Goal: Check status: Check status

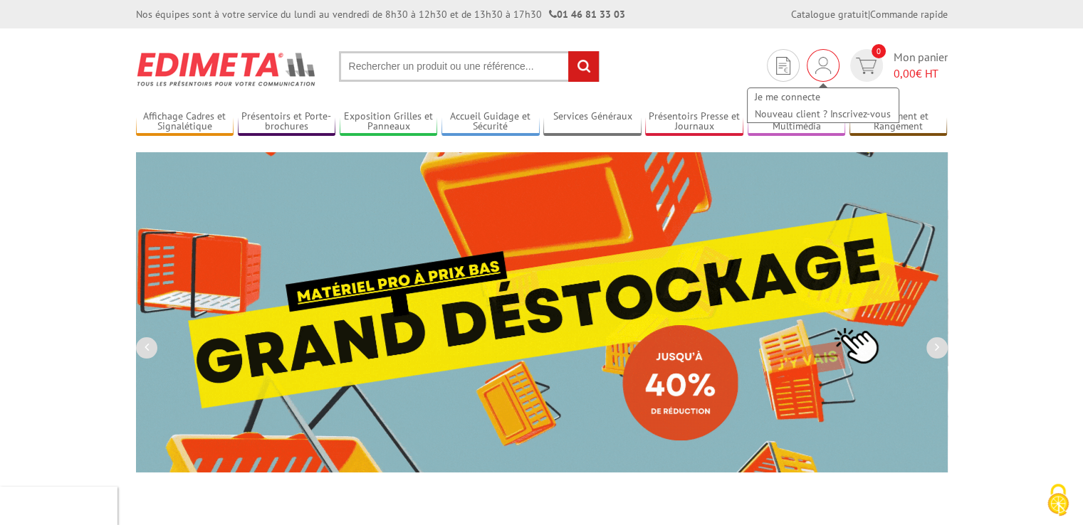
click at [829, 67] on div "Je me connecte Nouveau client ? Inscrivez-vous" at bounding box center [823, 65] width 33 height 33
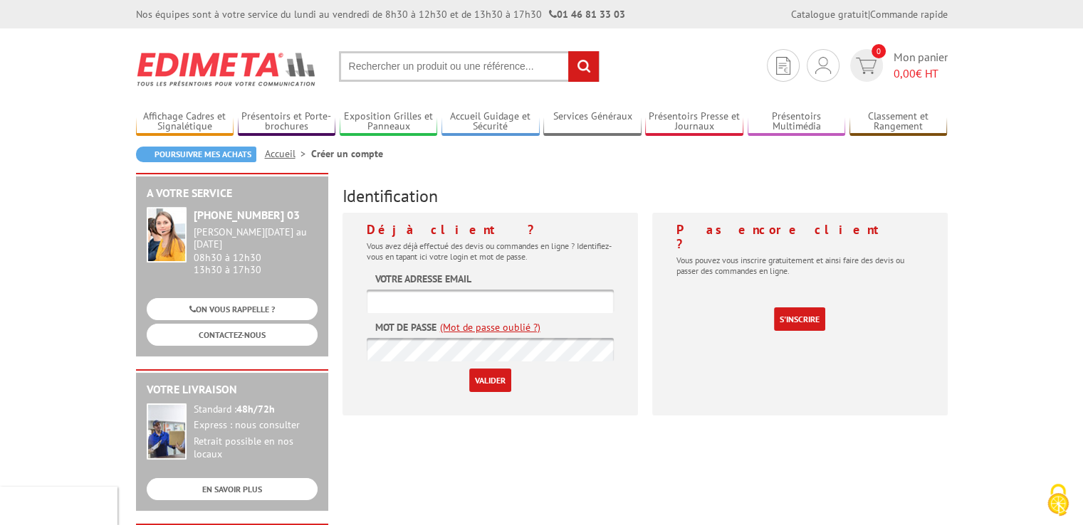
type input "[EMAIL_ADDRESS][DOMAIN_NAME]"
click at [495, 380] on input "Valider" at bounding box center [490, 380] width 42 height 23
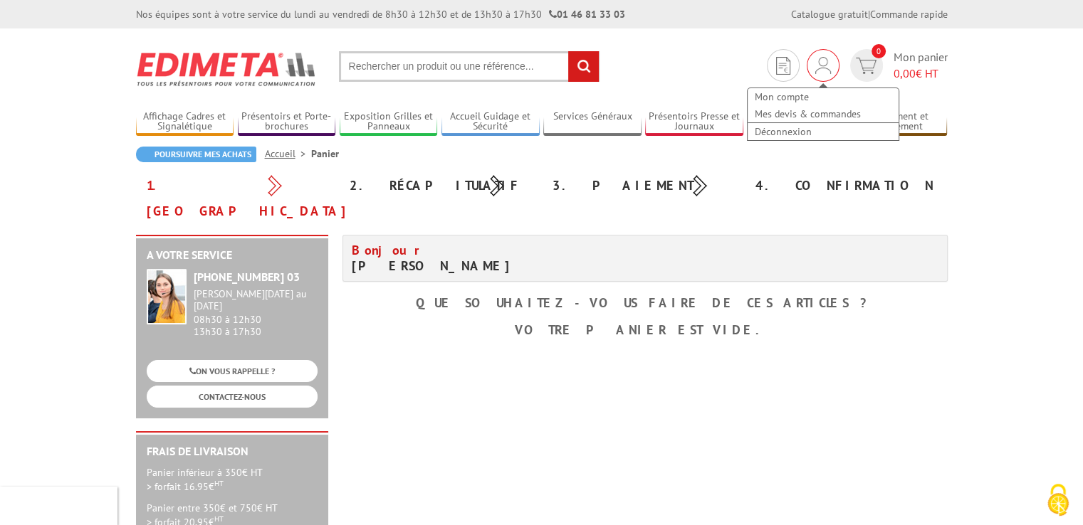
click at [825, 73] on div "Mon compte Mes devis & commandes Déconnexion" at bounding box center [823, 107] width 154 height 68
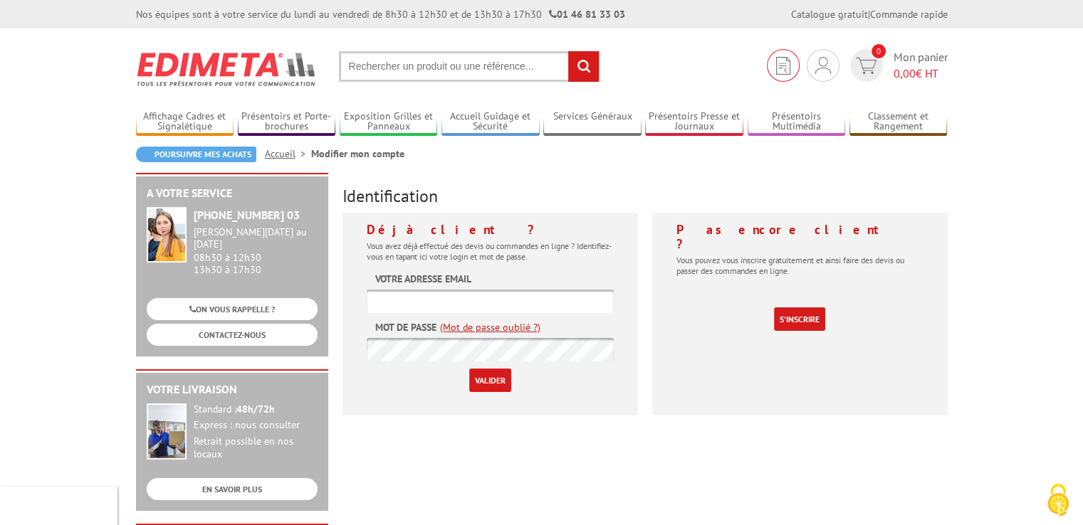
type input "[EMAIL_ADDRESS][DOMAIN_NAME]"
click at [785, 68] on img at bounding box center [783, 66] width 14 height 18
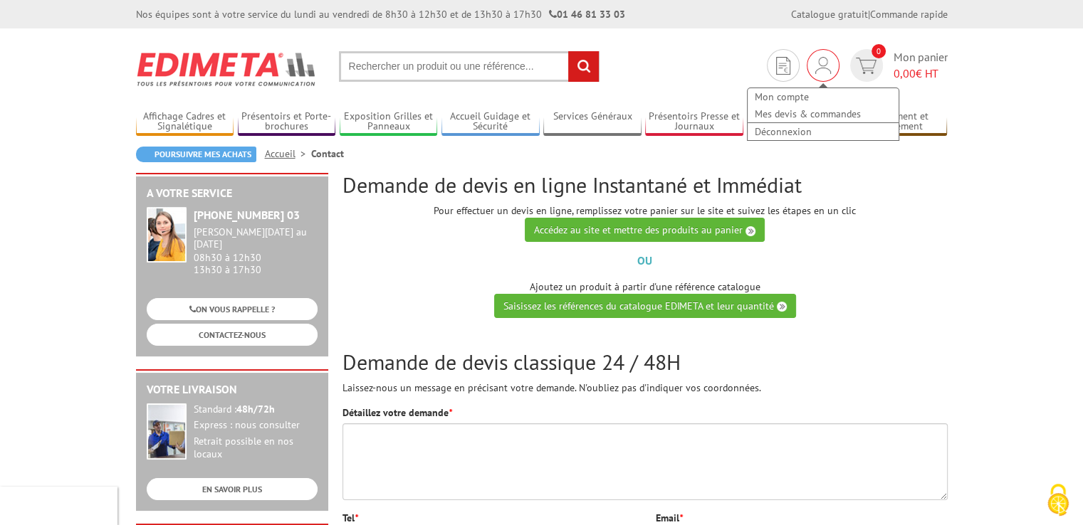
click at [829, 66] on div "Mon compte Mes devis & commandes Déconnexion" at bounding box center [823, 65] width 33 height 33
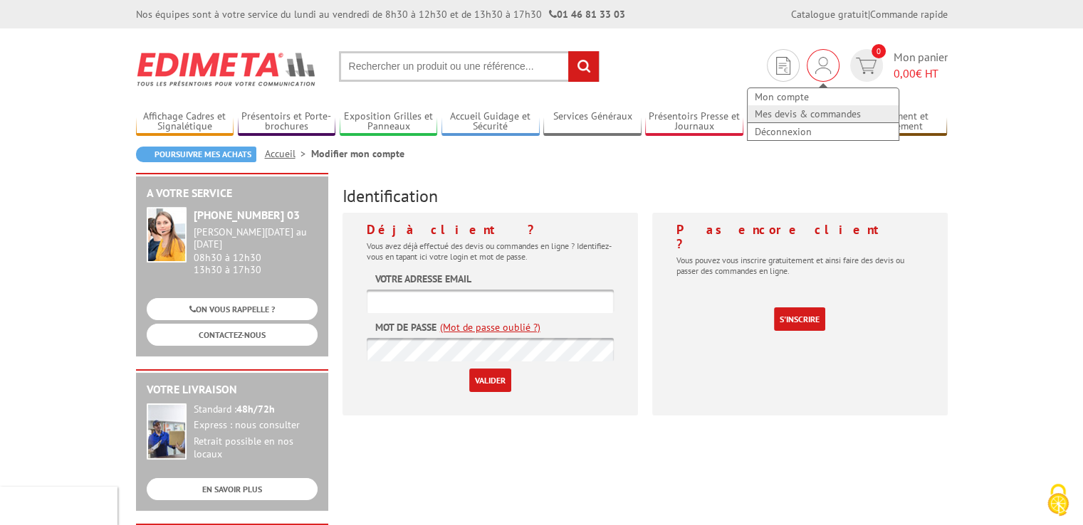
type input "[EMAIL_ADDRESS][DOMAIN_NAME]"
click at [813, 115] on link "Mes devis & commandes" at bounding box center [823, 113] width 151 height 17
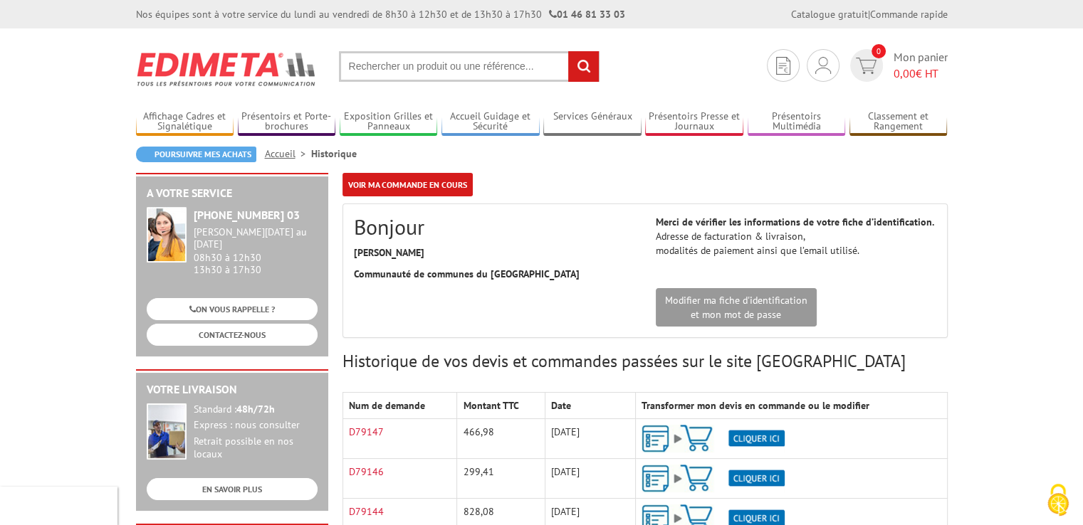
scroll to position [214, 0]
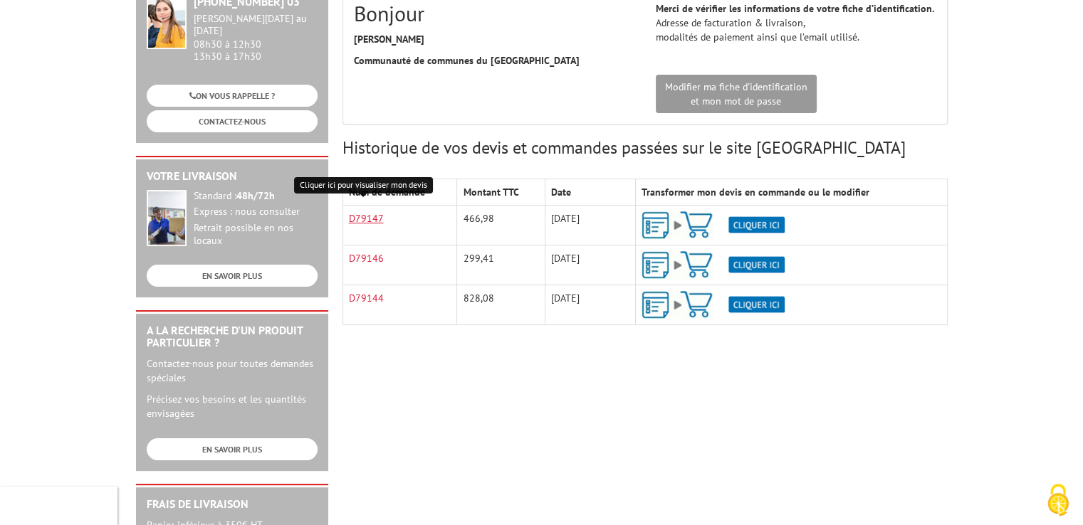
click at [358, 214] on link "D79147" at bounding box center [366, 218] width 35 height 13
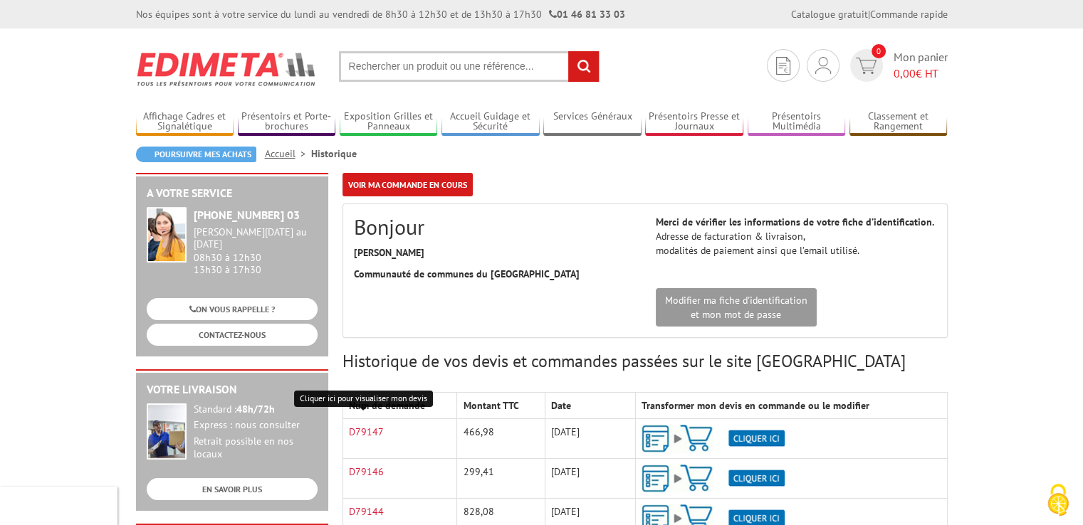
click at [424, 72] on input "text" at bounding box center [469, 66] width 261 height 31
click at [425, 74] on input "text" at bounding box center [469, 66] width 261 height 31
click at [425, 70] on input "text" at bounding box center [469, 66] width 261 height 31
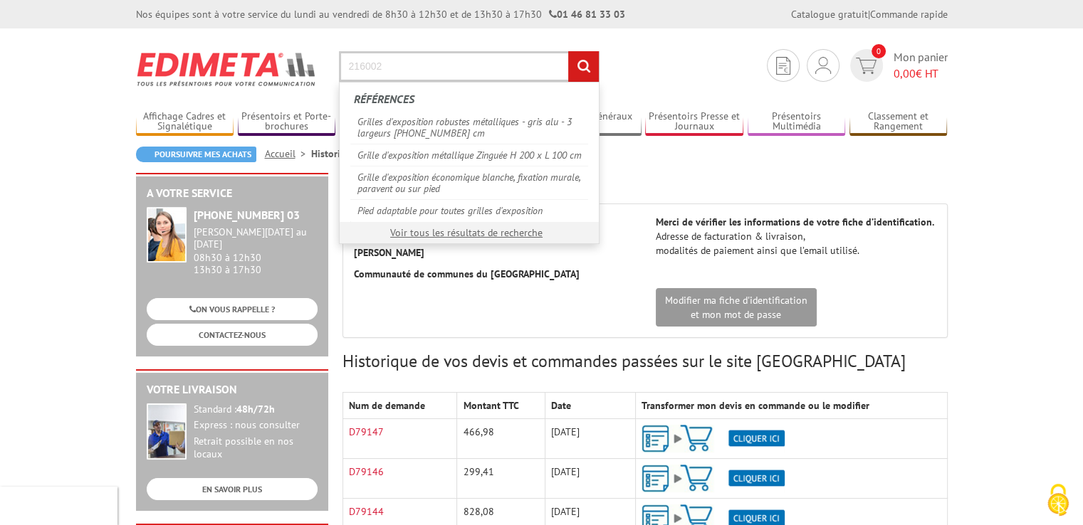
type input "216002"
click at [577, 58] on input "rechercher" at bounding box center [583, 66] width 31 height 31
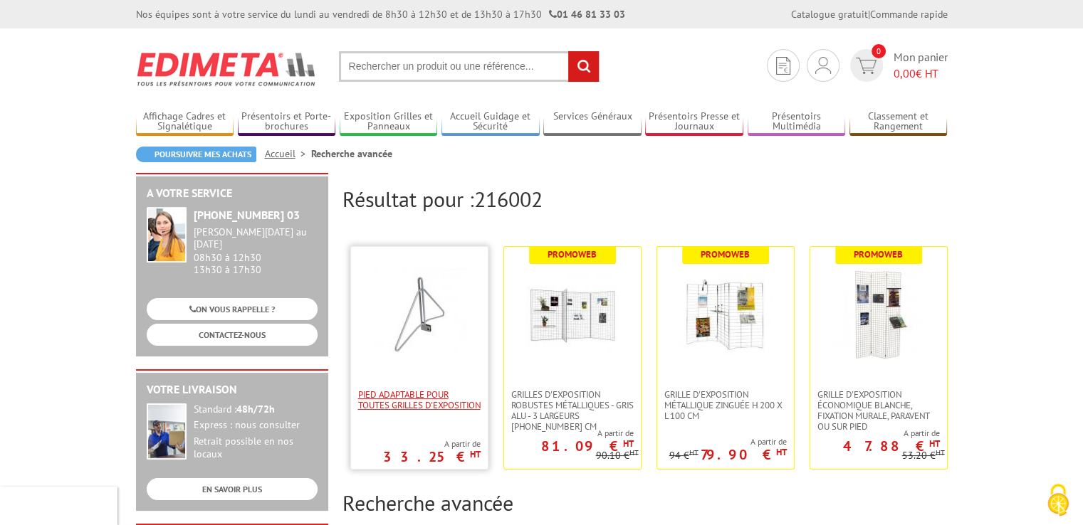
click at [384, 389] on span "Pied adaptable pour toutes grilles d'exposition" at bounding box center [419, 399] width 122 height 21
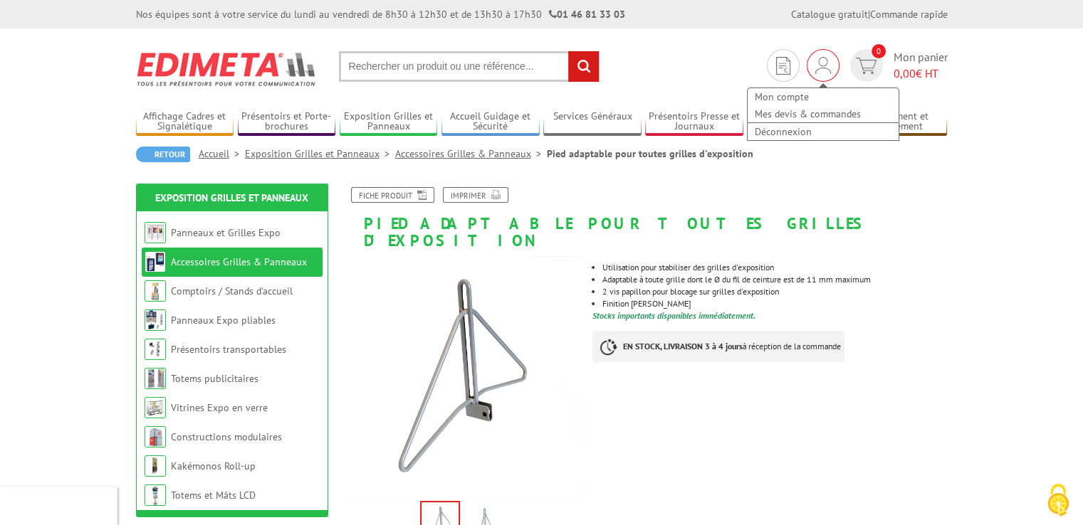
click at [820, 68] on img at bounding box center [823, 65] width 16 height 17
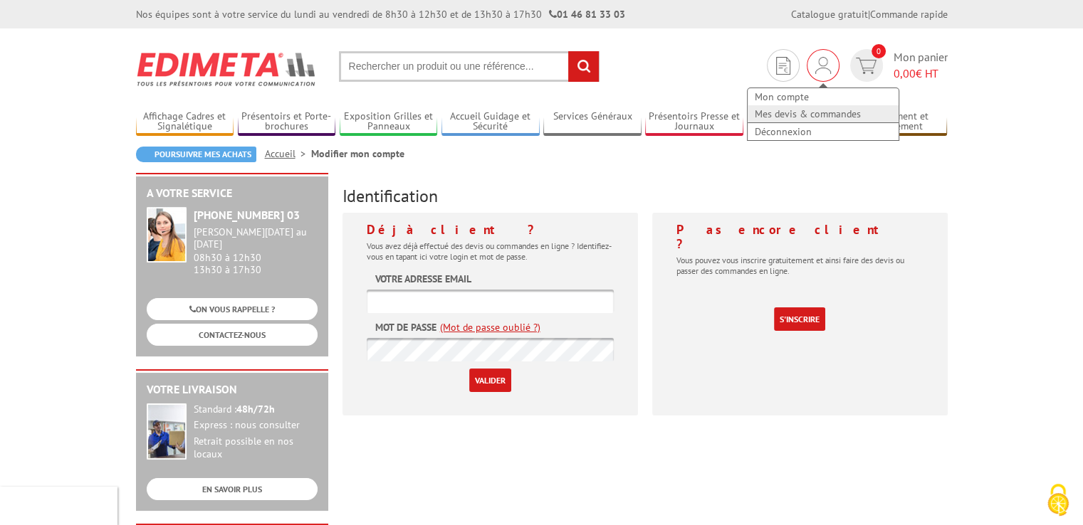
type input "[EMAIL_ADDRESS][DOMAIN_NAME]"
click at [809, 113] on link "Mes devis & commandes" at bounding box center [823, 113] width 151 height 17
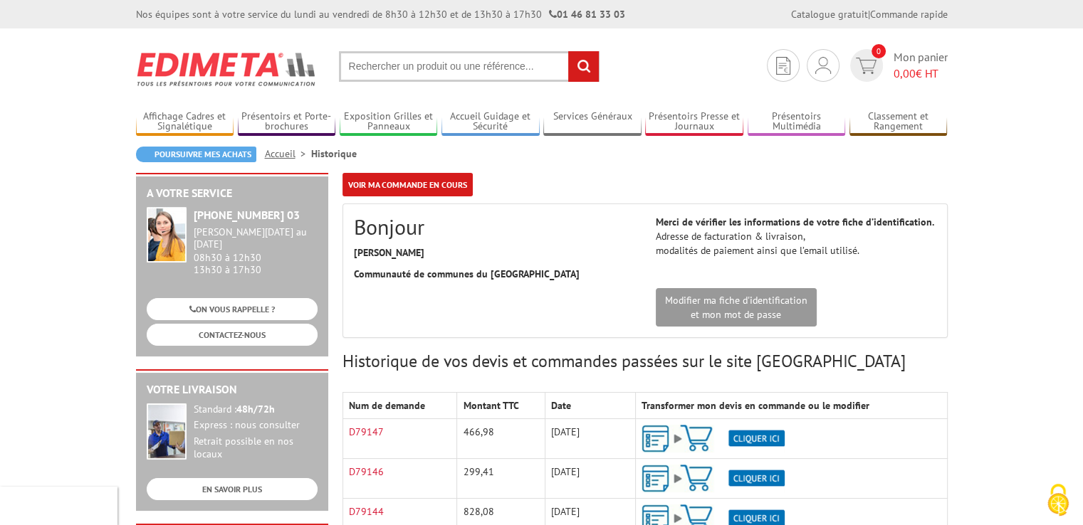
scroll to position [214, 0]
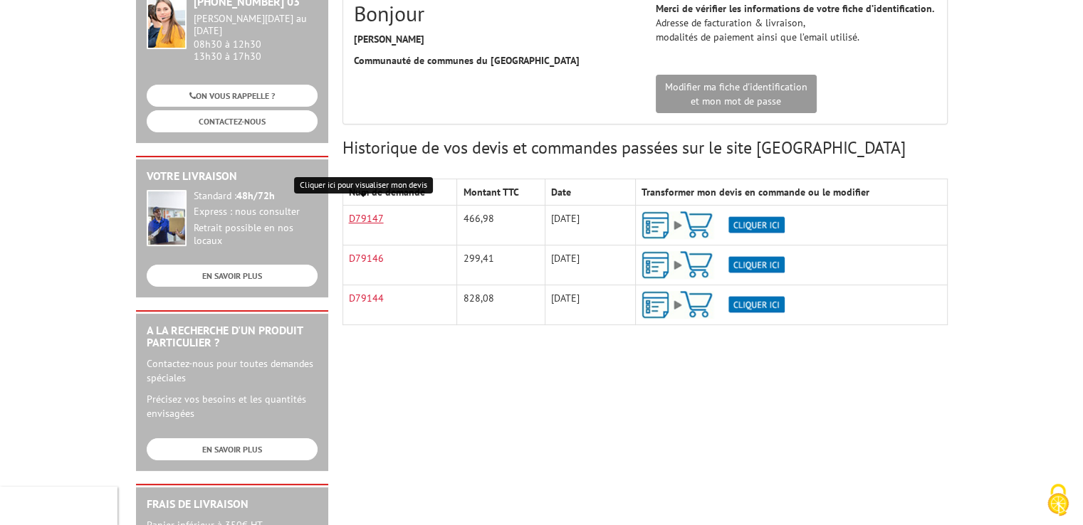
click at [373, 220] on link "D79147" at bounding box center [366, 218] width 35 height 13
click at [357, 301] on link "D79144" at bounding box center [366, 298] width 35 height 13
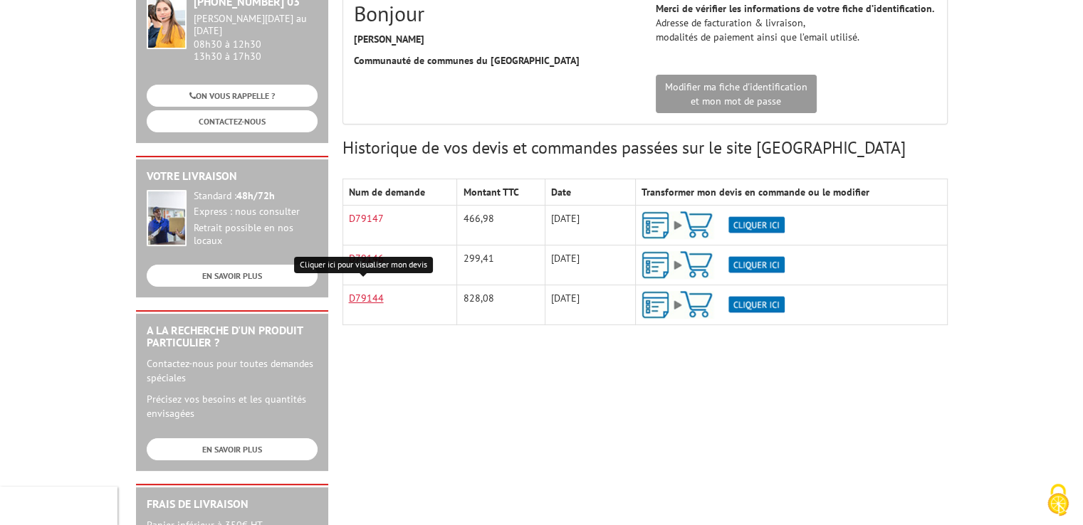
scroll to position [0, 0]
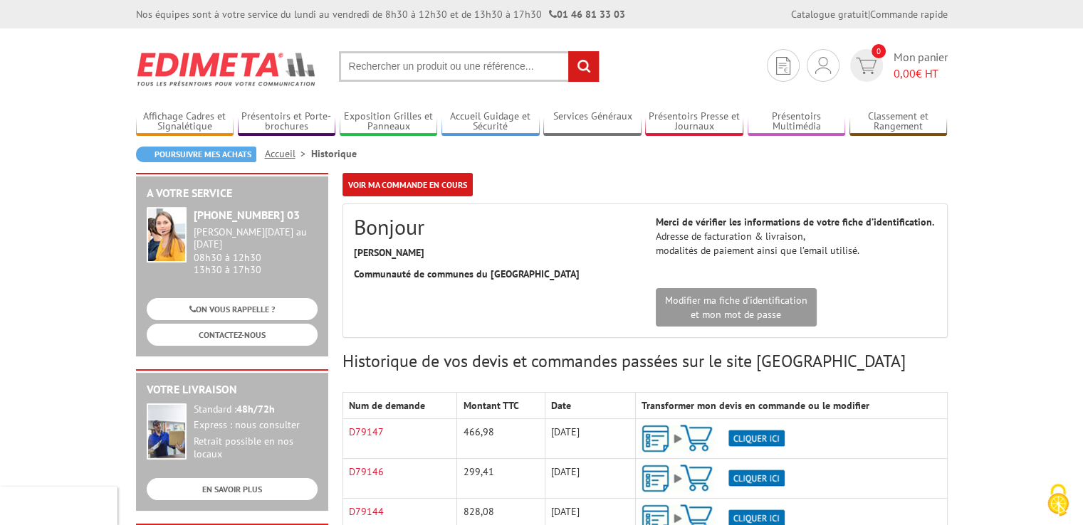
click at [463, 75] on input "text" at bounding box center [469, 66] width 261 height 31
click at [463, 72] on input "text" at bounding box center [469, 66] width 261 height 31
click at [459, 66] on input "text" at bounding box center [469, 66] width 261 height 31
paste input "216217"
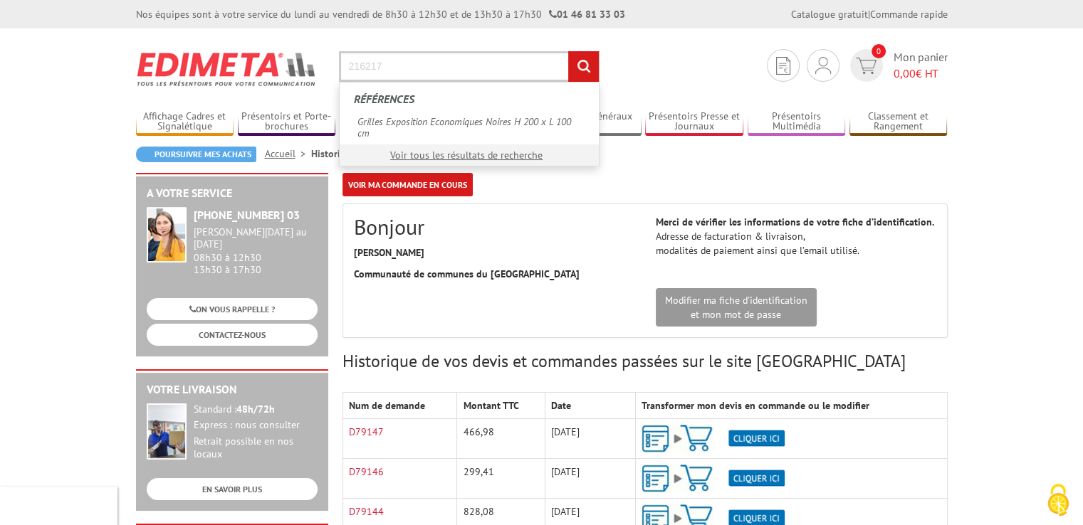
type input "216217"
click at [591, 61] on input "rechercher" at bounding box center [583, 66] width 31 height 31
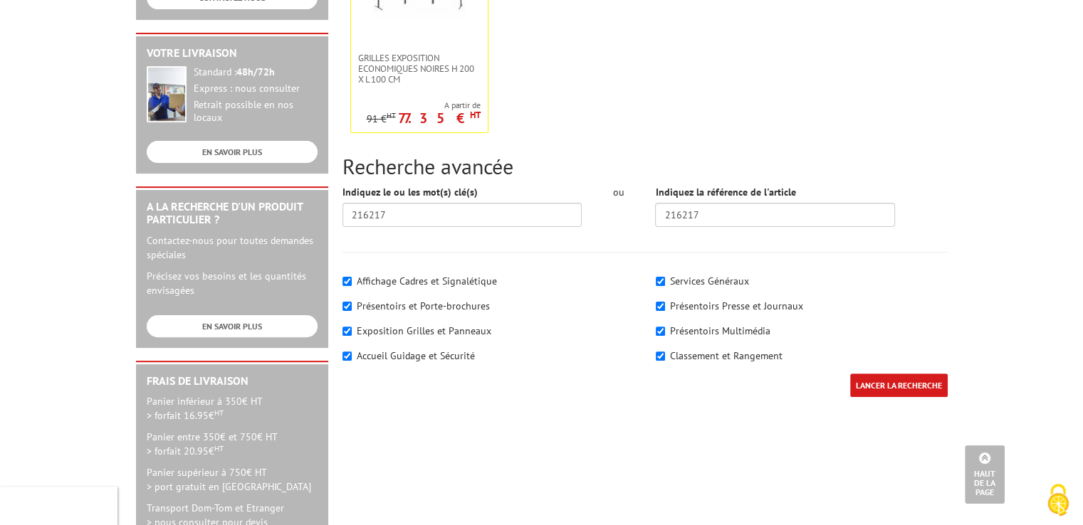
scroll to position [214, 0]
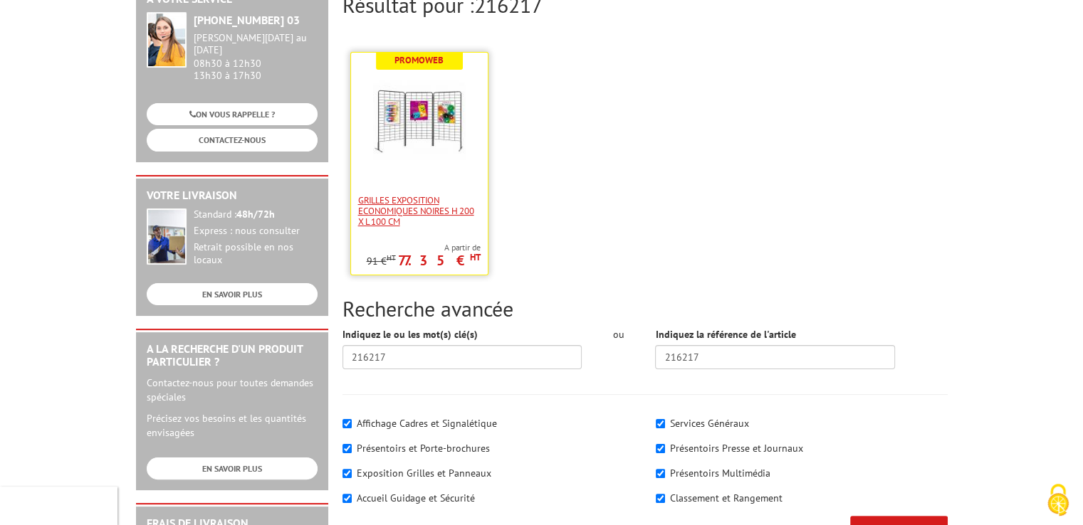
click at [392, 195] on span "Grilles Exposition Economiques Noires H 200 x L 100 cm" at bounding box center [419, 211] width 122 height 32
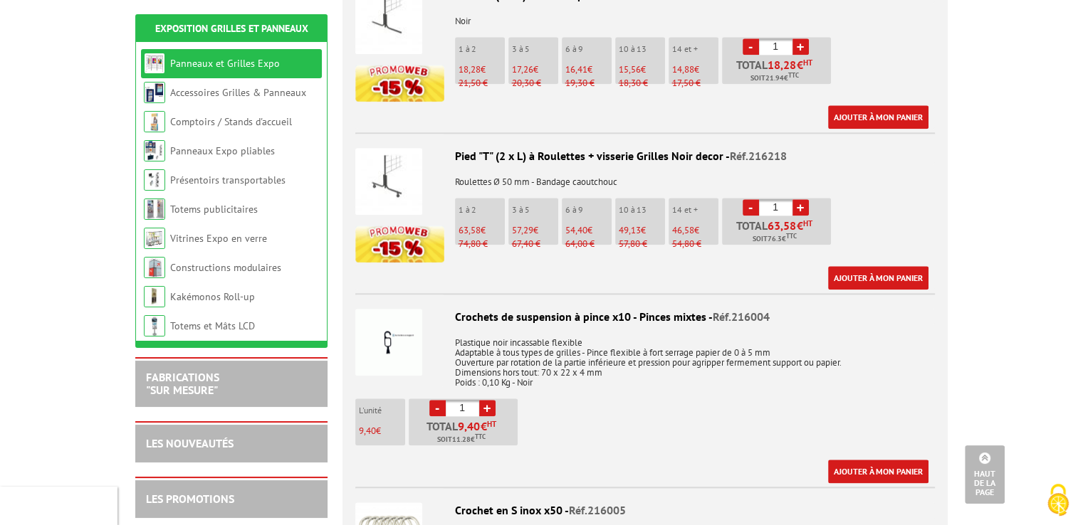
scroll to position [1353, 0]
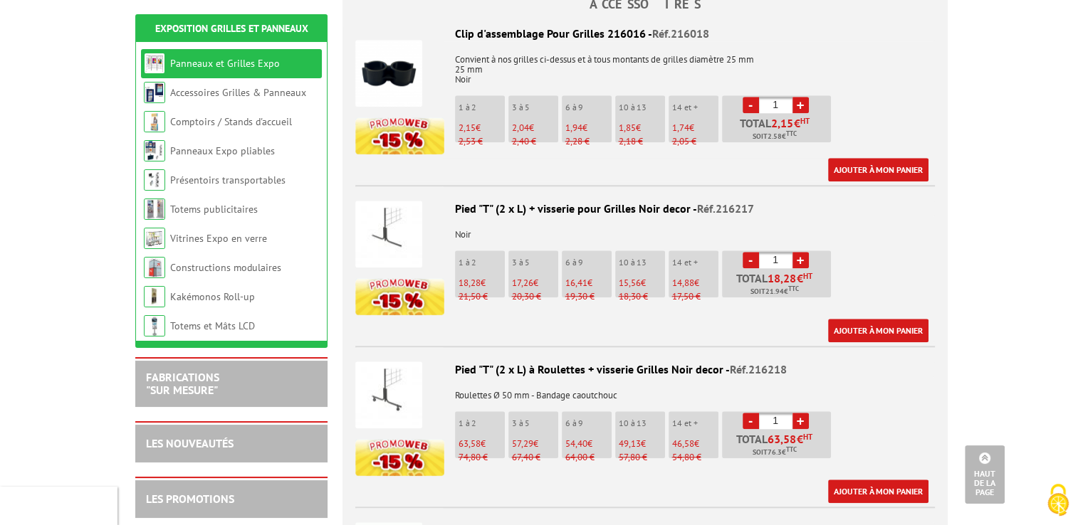
click at [380, 221] on img at bounding box center [388, 234] width 67 height 67
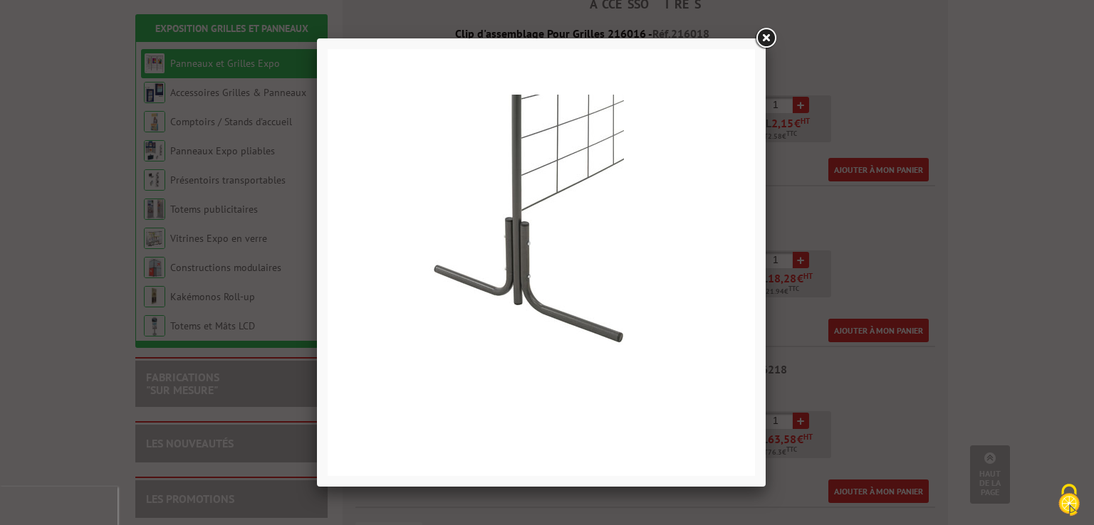
click at [768, 38] on link at bounding box center [766, 39] width 26 height 26
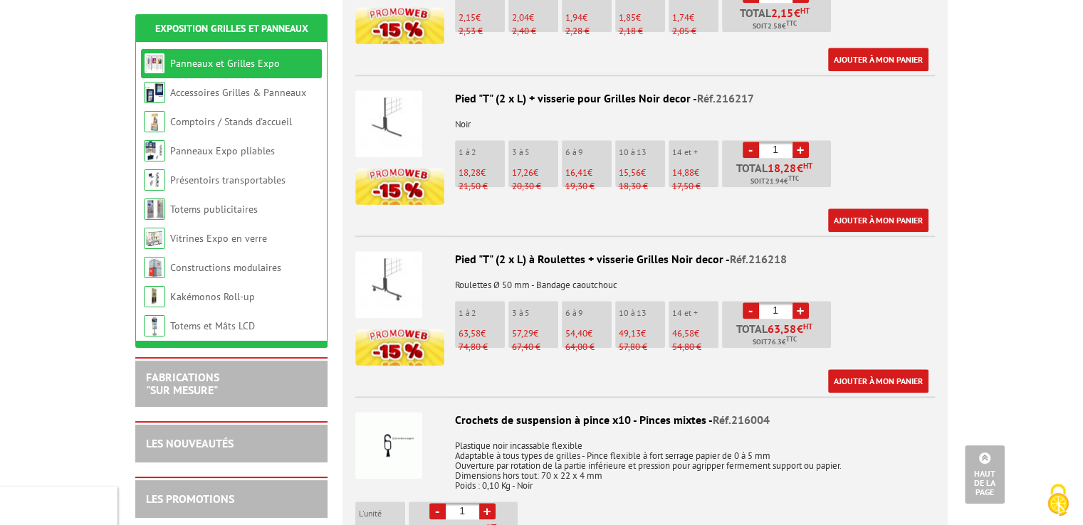
scroll to position [1392, 0]
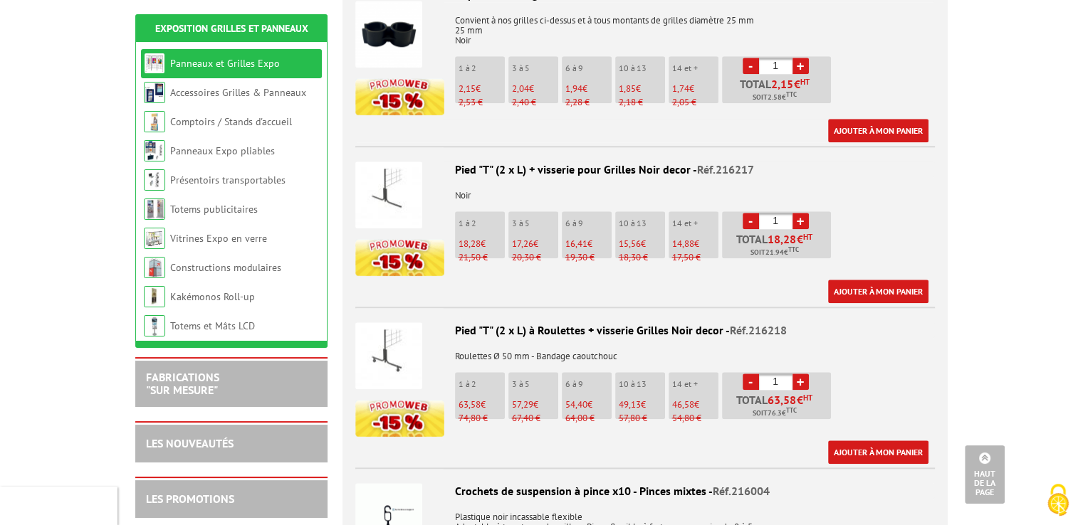
click at [401, 163] on img at bounding box center [388, 195] width 67 height 67
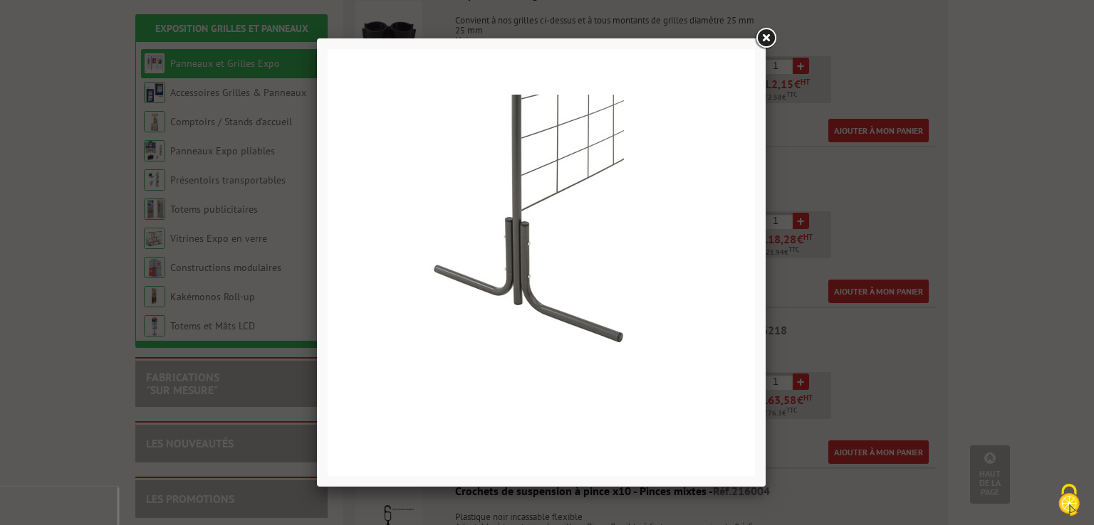
click at [770, 44] on link at bounding box center [766, 39] width 26 height 26
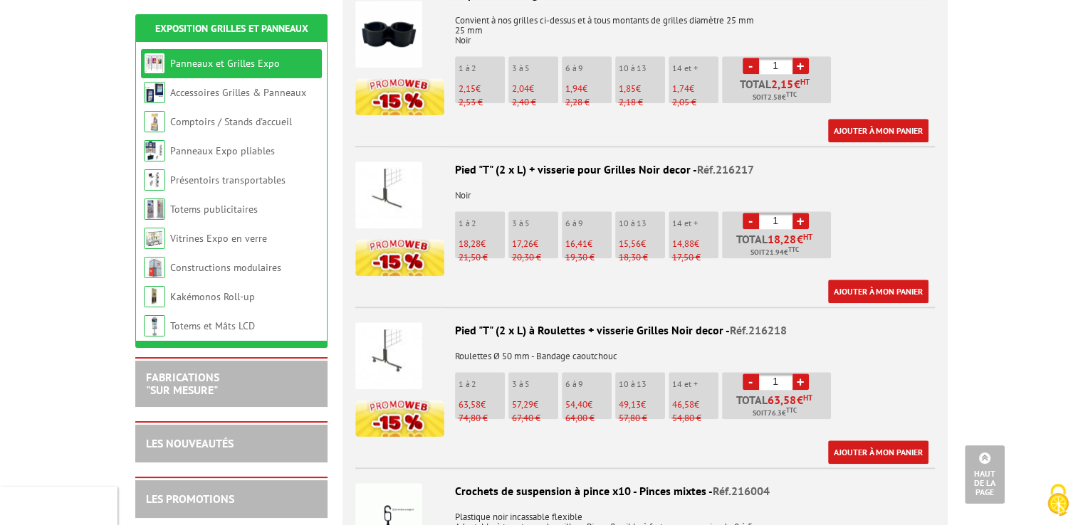
scroll to position [1107, 0]
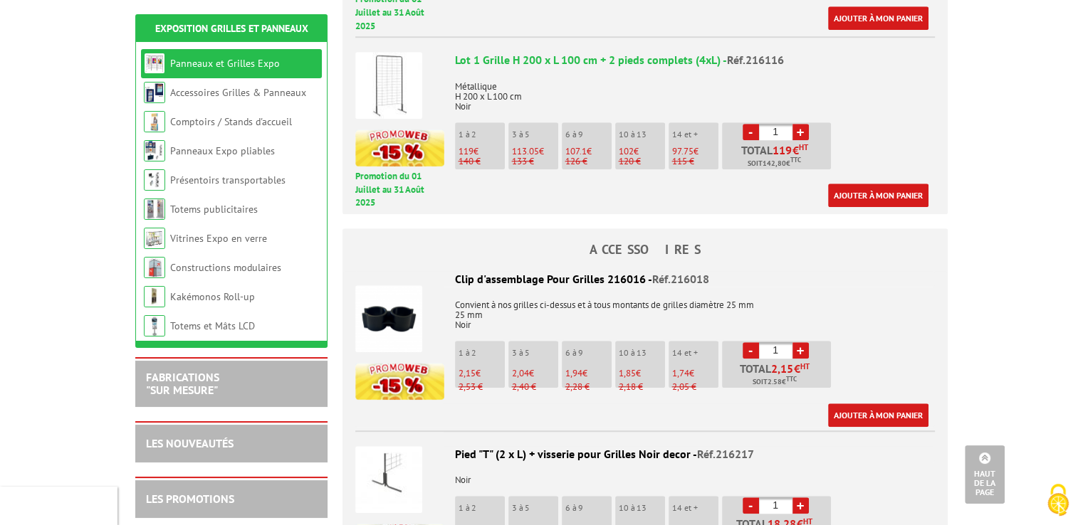
click at [396, 58] on img at bounding box center [388, 85] width 67 height 67
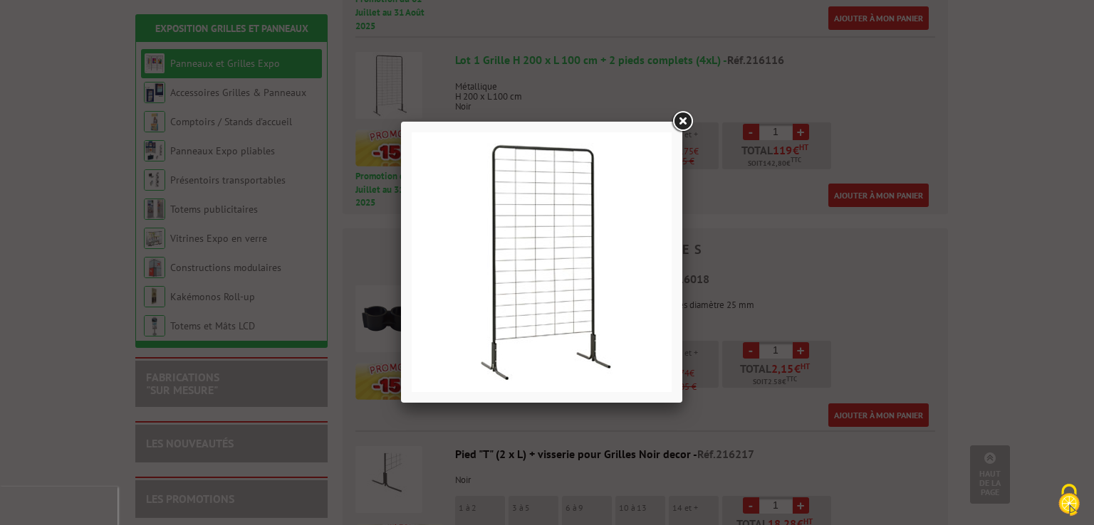
click at [674, 117] on link at bounding box center [682, 122] width 26 height 26
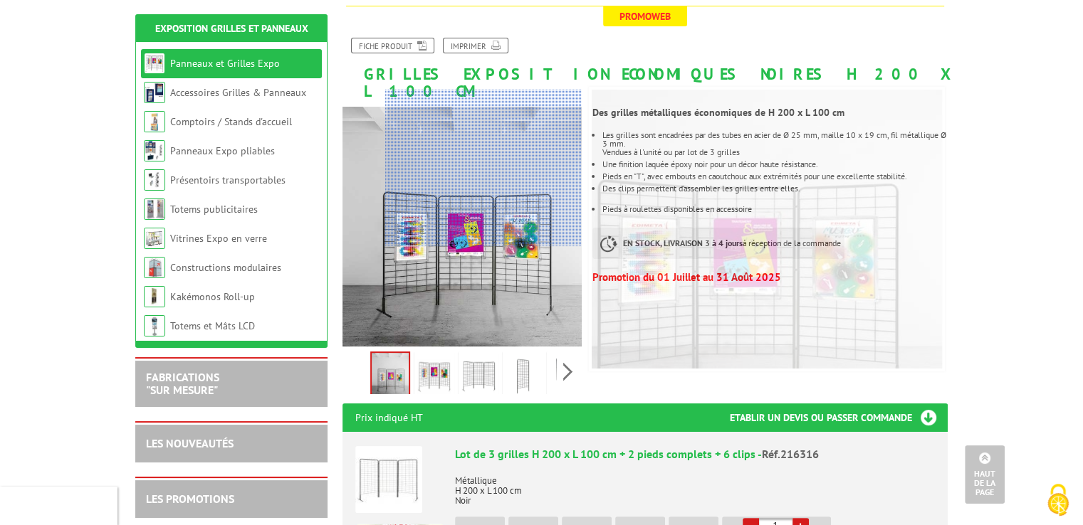
scroll to position [0, 0]
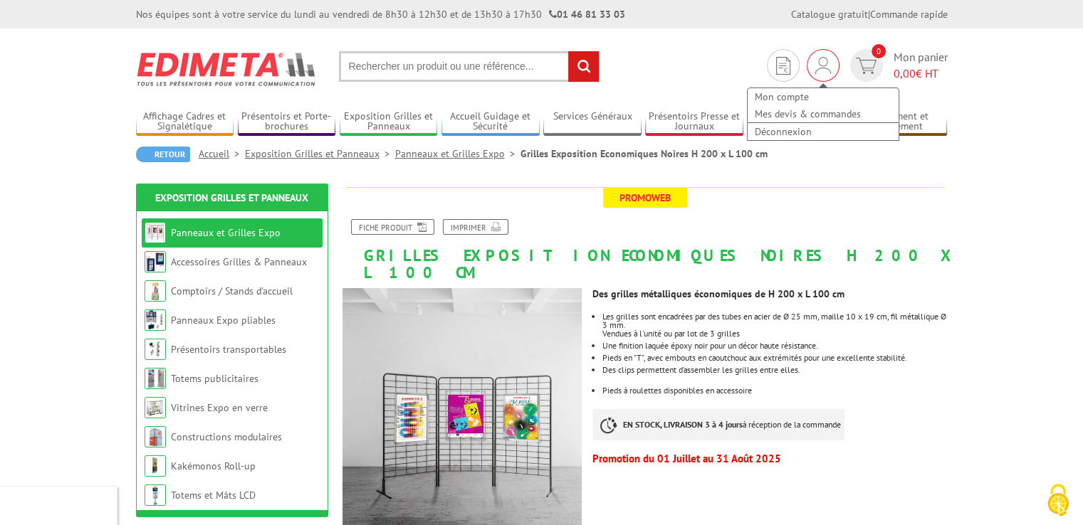
click at [824, 66] on img at bounding box center [823, 65] width 16 height 17
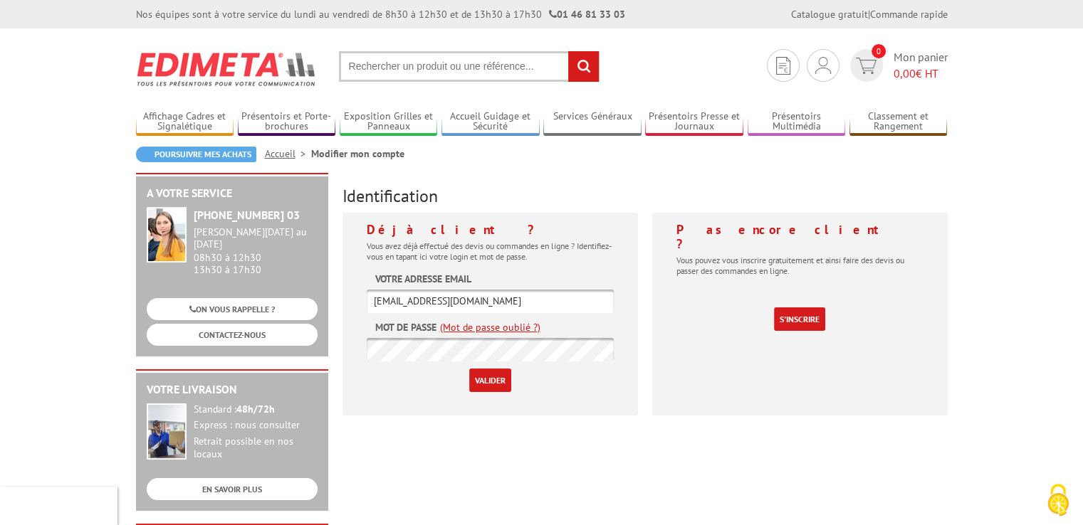
click at [0, 0] on link "Mes devis & commandes" at bounding box center [0, 0] width 0 height 0
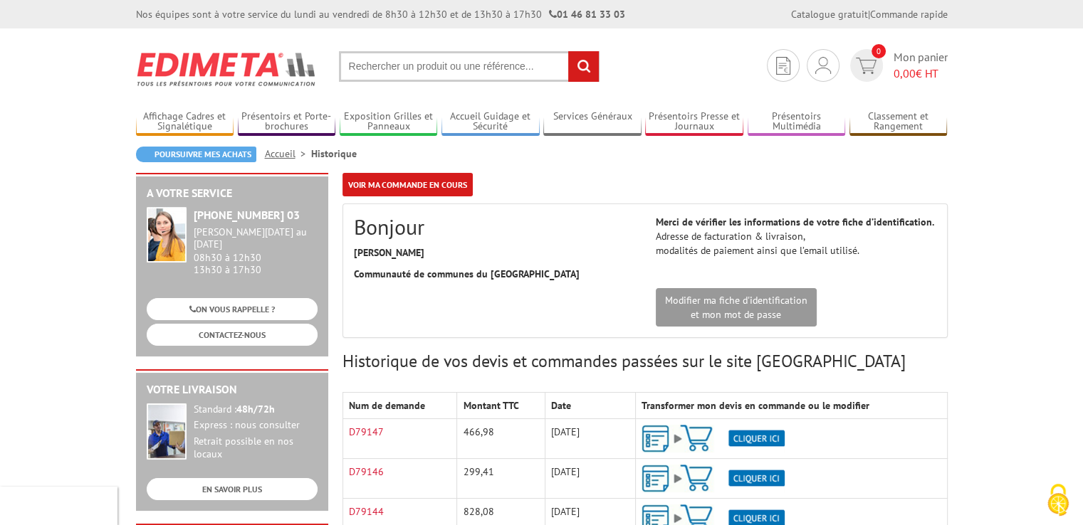
scroll to position [285, 0]
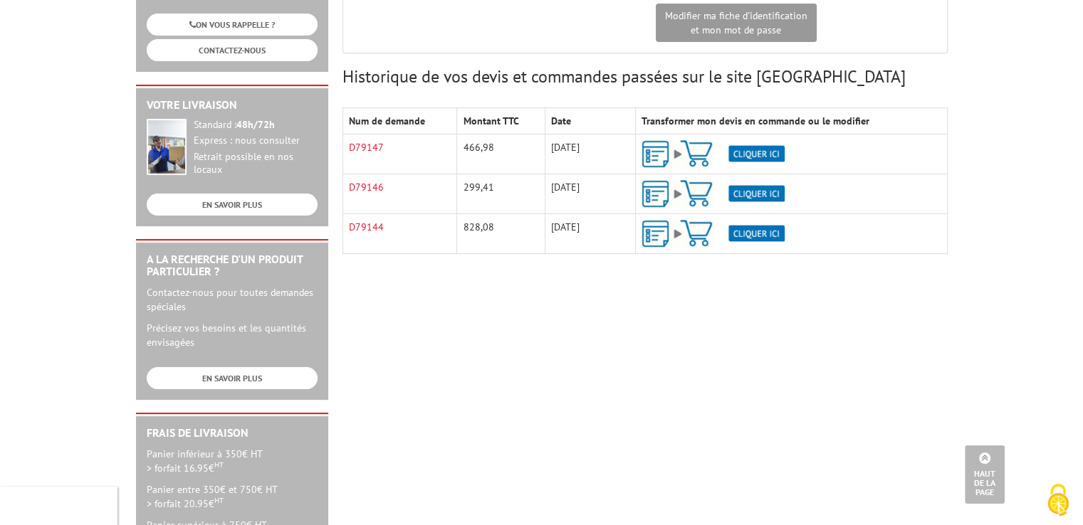
click at [374, 234] on td "D79144 Cliquer ici pour visualiser mon devis" at bounding box center [399, 234] width 115 height 40
click at [367, 229] on link "D79144" at bounding box center [366, 227] width 35 height 13
